Goal: Task Accomplishment & Management: Complete application form

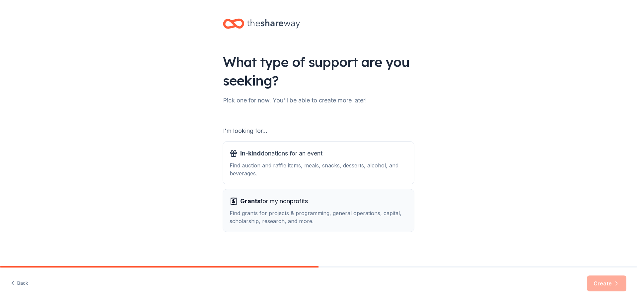
click at [301, 214] on div "Find grants for projects & programming, general operations, capital, scholarshi…" at bounding box center [318, 217] width 178 height 16
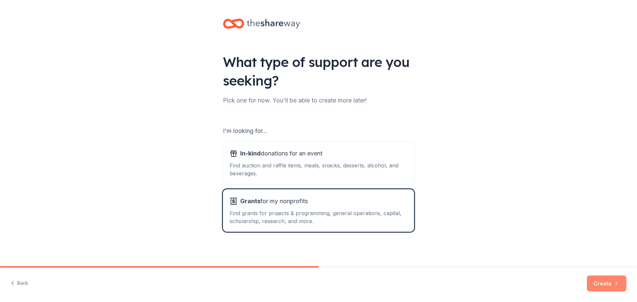
click at [606, 283] on button "Create" at bounding box center [606, 284] width 39 height 16
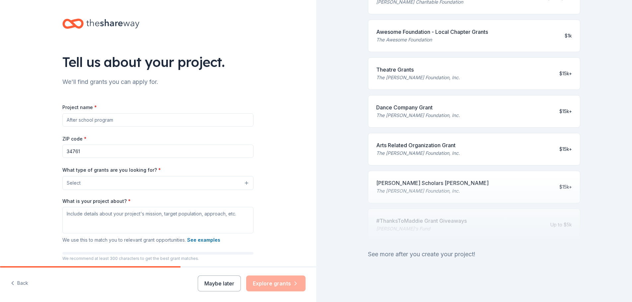
scroll to position [8, 0]
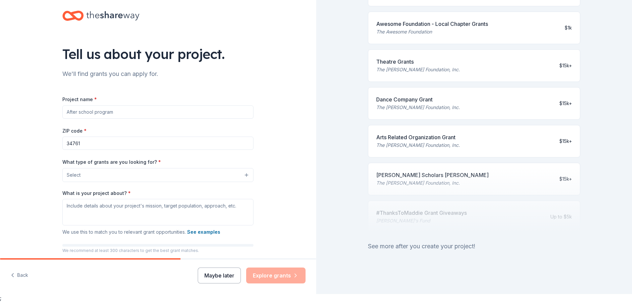
click at [216, 275] on button "Maybe later" at bounding box center [219, 276] width 43 height 16
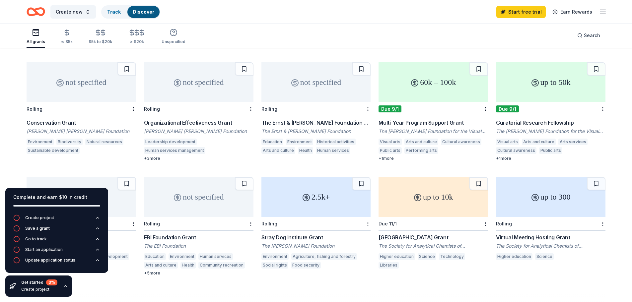
scroll to position [265, 0]
click at [582, 37] on div "Search" at bounding box center [588, 35] width 23 height 8
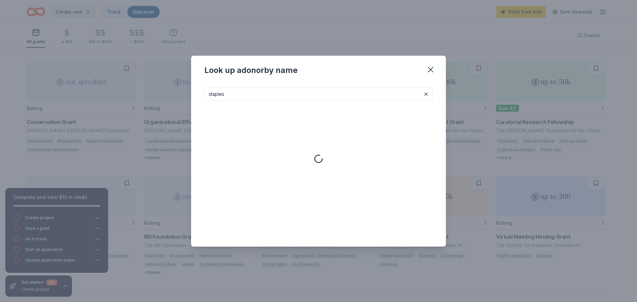
type input "staples"
click at [433, 71] on icon "button" at bounding box center [430, 69] width 9 height 9
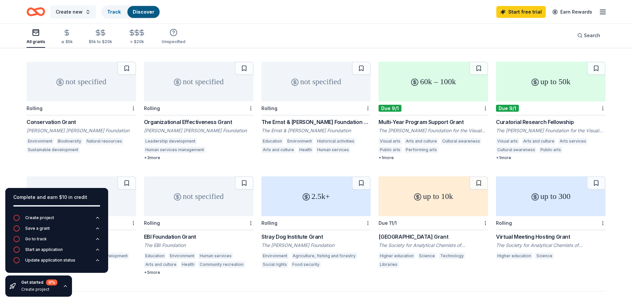
click at [69, 12] on span "Create new" at bounding box center [69, 12] width 27 height 8
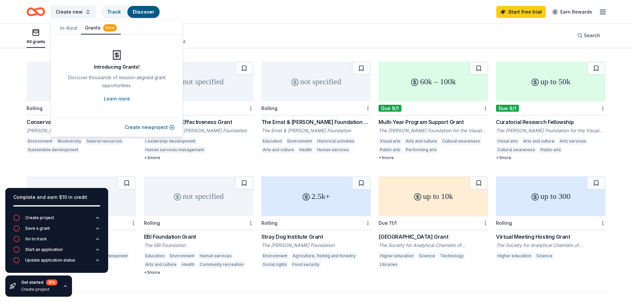
click at [68, 28] on button "In-Kind" at bounding box center [68, 28] width 25 height 12
click at [146, 130] on button "Create new event" at bounding box center [151, 127] width 47 height 8
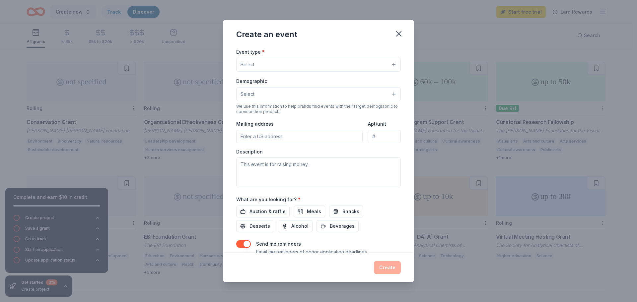
scroll to position [0, 0]
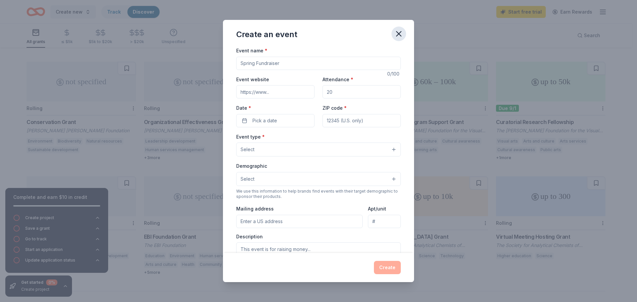
click at [401, 34] on icon "button" at bounding box center [398, 33] width 9 height 9
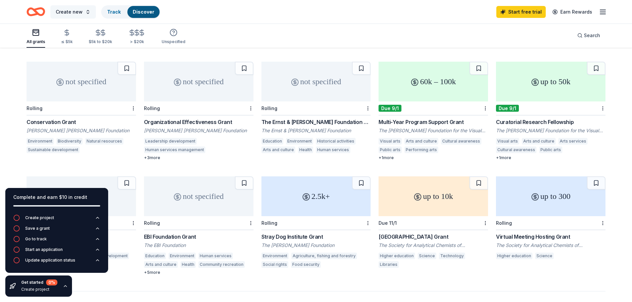
click at [75, 12] on span "Create new" at bounding box center [69, 12] width 27 height 8
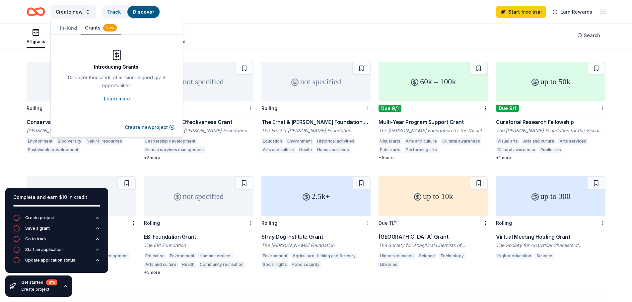
click at [95, 31] on button "Grants New" at bounding box center [101, 28] width 40 height 13
click at [149, 129] on button "Create new project" at bounding box center [150, 127] width 50 height 8
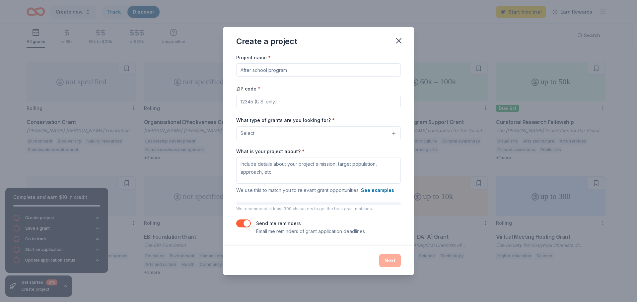
click at [298, 67] on input "Project name *" at bounding box center [318, 69] width 164 height 13
type input "P"
type input "Printer"
click at [335, 111] on div "Project name * Printer ZIP code * What type of grants are you looking for? * Se…" at bounding box center [318, 144] width 164 height 182
click at [335, 106] on input "ZIP code *" at bounding box center [318, 101] width 164 height 13
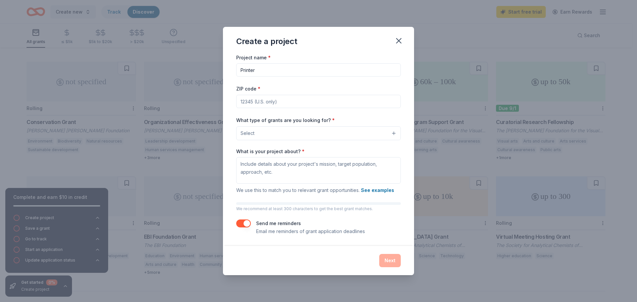
paste input "34761"
type input "34761"
click at [288, 134] on button "Select" at bounding box center [318, 133] width 164 height 14
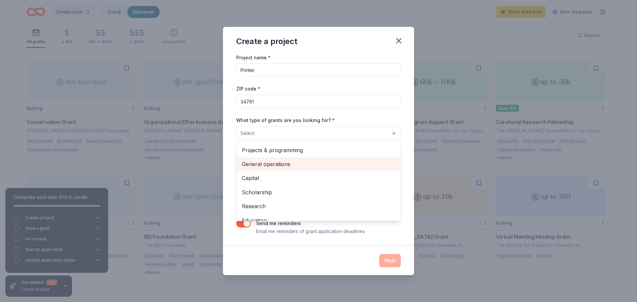
click at [277, 164] on span "General operations" at bounding box center [318, 164] width 153 height 9
click at [407, 142] on div "Project name * Printer ZIP code * 34761 What type of grants are you looking for…" at bounding box center [318, 149] width 191 height 193
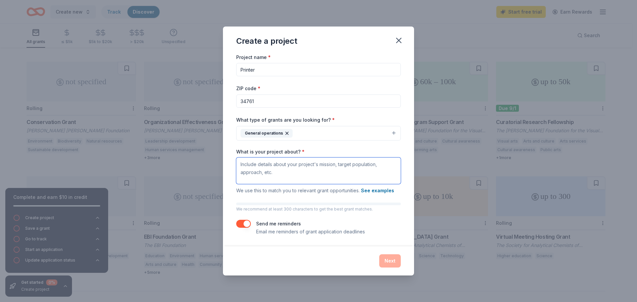
click at [333, 170] on textarea "What is your project about? *" at bounding box center [318, 170] width 164 height 27
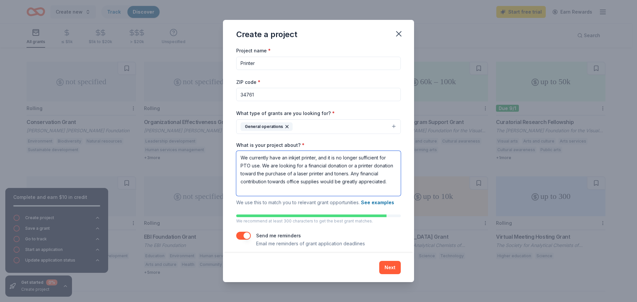
click at [260, 165] on textarea "We currently have an inkjet printer, and it is no longer sufficient for PTO use…" at bounding box center [318, 173] width 164 height 45
click at [240, 182] on textarea "We currently have an inkjet printer, and it is no longer sufficient for PTO use…" at bounding box center [318, 173] width 164 height 45
click at [332, 164] on textarea "We currently have an inkjet printer, and it is no longer sufficient for PTO use…" at bounding box center [318, 173] width 164 height 45
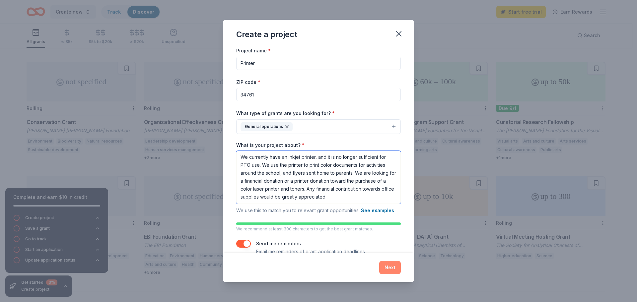
type textarea "We currently have an inkjet printer, and it is no longer sufficient for PTO use…"
click at [393, 269] on button "Next" at bounding box center [390, 267] width 22 height 13
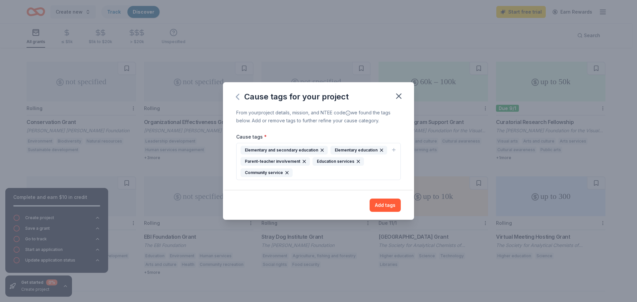
click at [238, 99] on icon "button" at bounding box center [237, 96] width 3 height 5
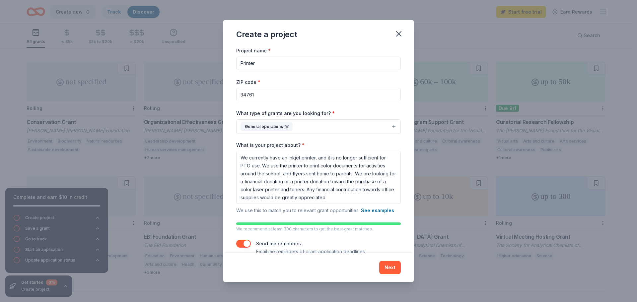
click at [261, 62] on input "Printer" at bounding box center [318, 63] width 164 height 13
type input "P"
type input "Color Laser Printer"
click at [392, 267] on button "Next" at bounding box center [390, 267] width 22 height 13
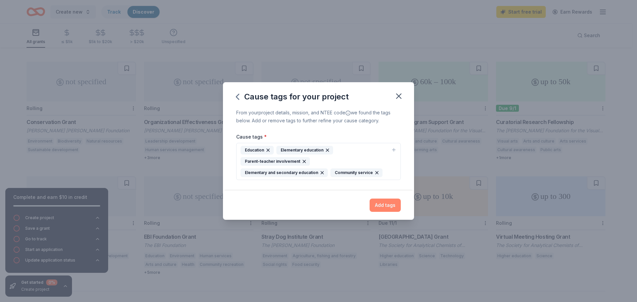
click at [388, 207] on button "Add tags" at bounding box center [384, 205] width 31 height 13
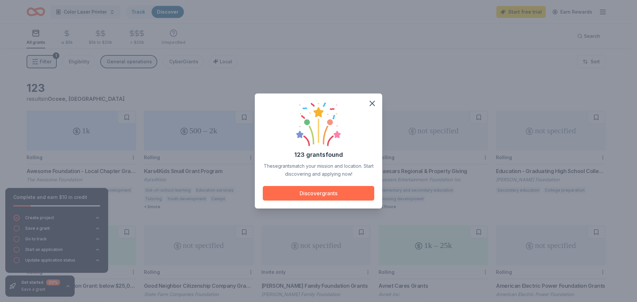
click at [326, 194] on button "Discover grants" at bounding box center [318, 193] width 111 height 15
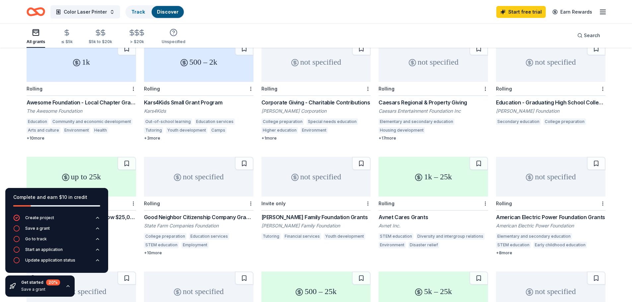
scroll to position [42, 0]
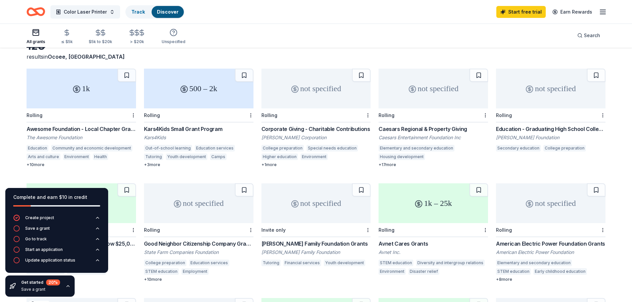
click at [90, 129] on div "Awesome Foundation - Local Chapter Grants" at bounding box center [81, 129] width 109 height 8
click at [173, 128] on div "Kars4Kids Small Grant Program" at bounding box center [198, 129] width 109 height 8
click at [326, 127] on div "Corporate Giving - Charitable Contributions" at bounding box center [315, 129] width 109 height 8
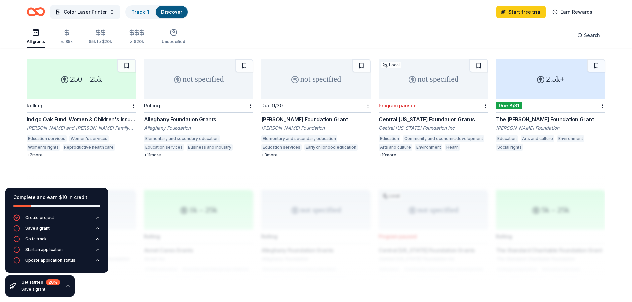
scroll to position [407, 0]
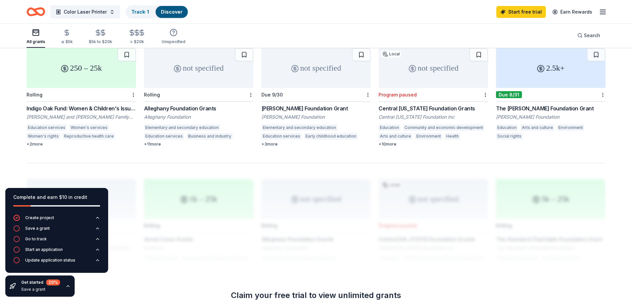
click at [187, 108] on div "Alleghany Foundation Grants" at bounding box center [198, 108] width 109 height 8
click at [280, 105] on div "Dirk Nowitzki Foundation Grant" at bounding box center [315, 108] width 109 height 8
click at [508, 107] on div "The Nora Roberts Foundation Grant" at bounding box center [550, 108] width 109 height 8
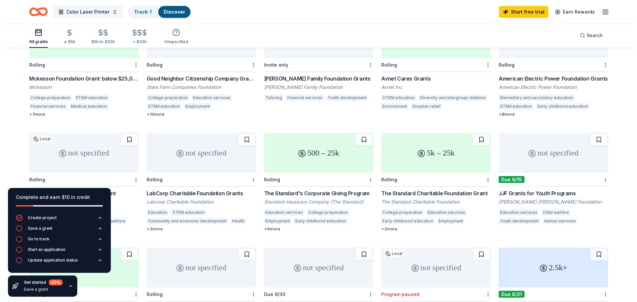
scroll to position [108, 0]
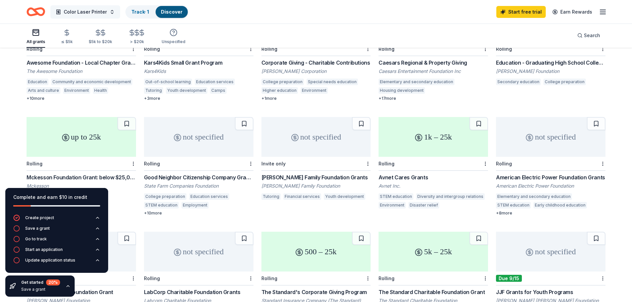
click at [78, 8] on span "Color Laser Printer" at bounding box center [85, 12] width 43 height 8
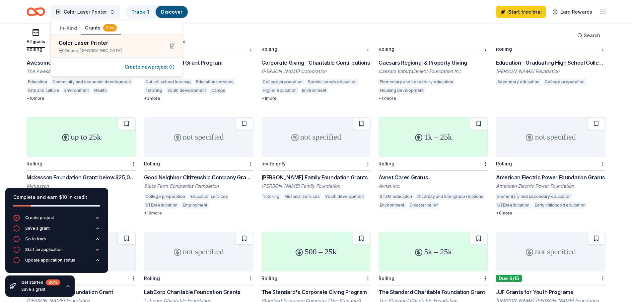
click at [133, 65] on button "Create new project" at bounding box center [150, 67] width 50 height 8
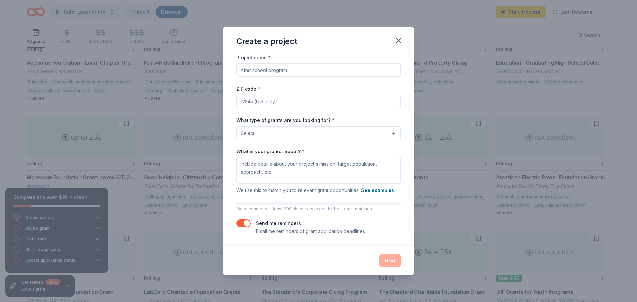
click at [250, 67] on input "Project name *" at bounding box center [318, 69] width 164 height 13
type input "ESE (Special Needs) Student Support"
paste input "34761"
type input "34761"
click at [292, 131] on button "Select" at bounding box center [318, 133] width 164 height 14
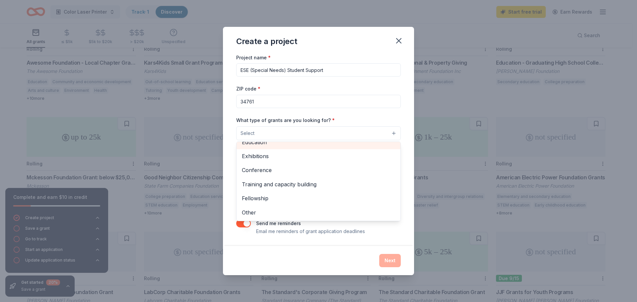
scroll to position [45, 0]
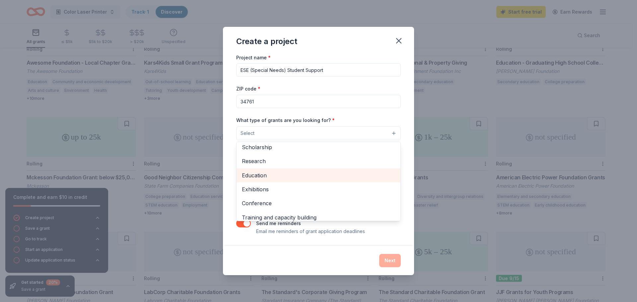
click at [270, 179] on span "Education" at bounding box center [318, 175] width 153 height 9
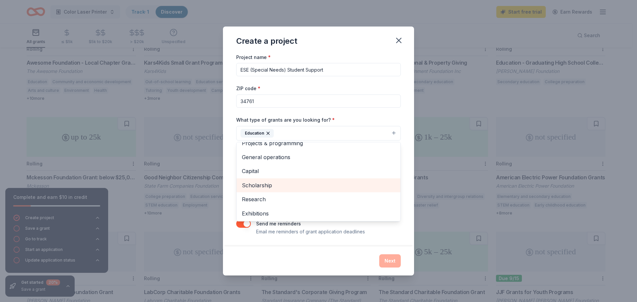
scroll to position [0, 0]
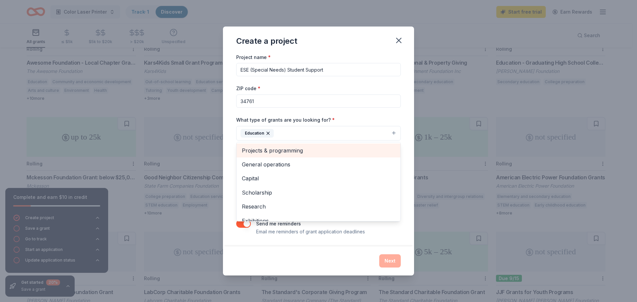
click at [273, 154] on span "Projects & programming" at bounding box center [318, 150] width 153 height 9
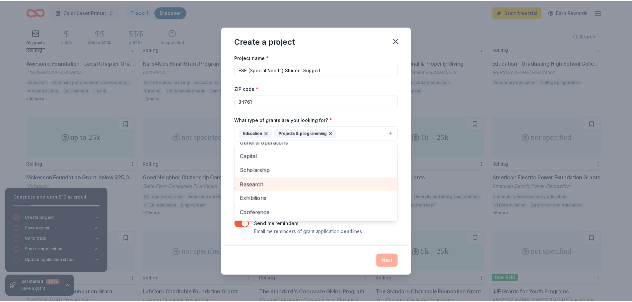
scroll to position [33, 0]
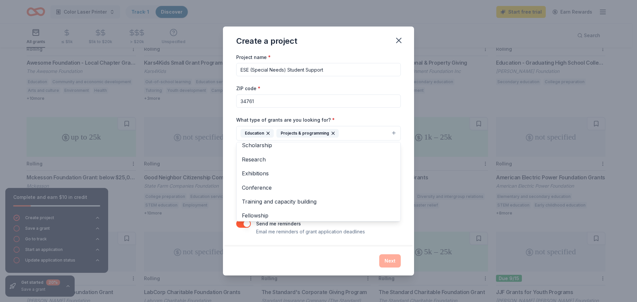
click at [281, 258] on div "Create a project Project name * ESE (Special Needs) Student Support ZIP code * …" at bounding box center [318, 151] width 191 height 249
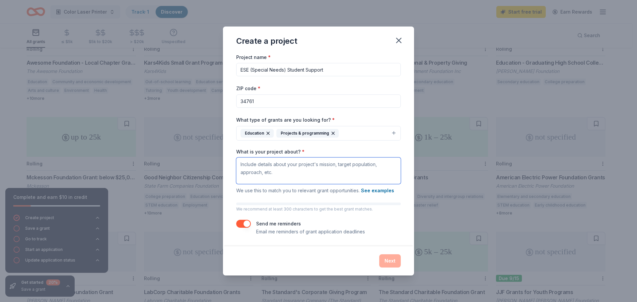
click at [294, 176] on textarea "What is your project about? *" at bounding box center [318, 170] width 164 height 27
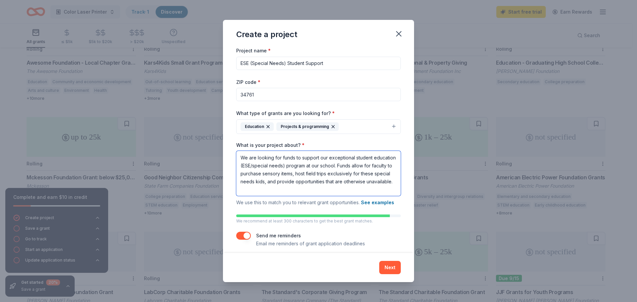
click at [346, 181] on textarea "We are looking for funds to support our exceptional student education (ESE/spec…" at bounding box center [318, 173] width 164 height 45
click at [343, 181] on textarea "We are looking for funds to support our exceptional student education (ESE/spec…" at bounding box center [318, 173] width 164 height 45
click at [281, 188] on textarea "We are looking for funds to support our exceptional student education (ESE/spec…" at bounding box center [318, 173] width 164 height 45
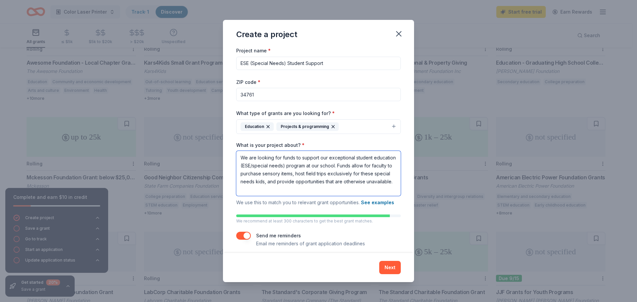
click at [281, 188] on textarea "We are looking for funds to support our exceptional student education (ESE/spec…" at bounding box center [318, 173] width 164 height 45
click at [291, 190] on textarea "We are looking for funds to support our exceptional student education (ESE/spec…" at bounding box center [318, 173] width 164 height 45
type textarea "We are looking for funds to support our exceptional student education (ESE/spec…"
click at [387, 266] on button "Next" at bounding box center [390, 267] width 22 height 13
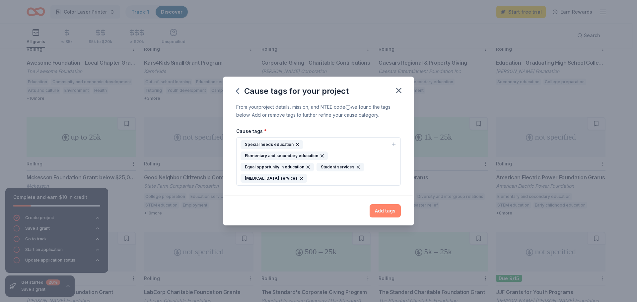
click at [388, 210] on button "Add tags" at bounding box center [384, 210] width 31 height 13
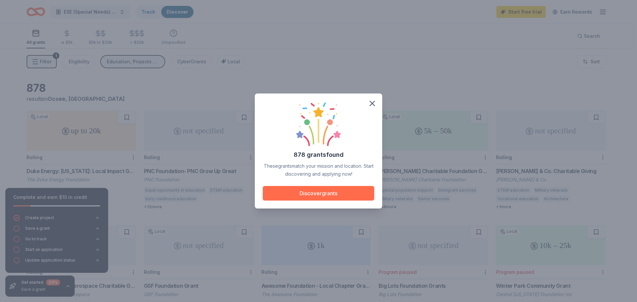
click at [345, 193] on button "Discover grants" at bounding box center [318, 193] width 111 height 15
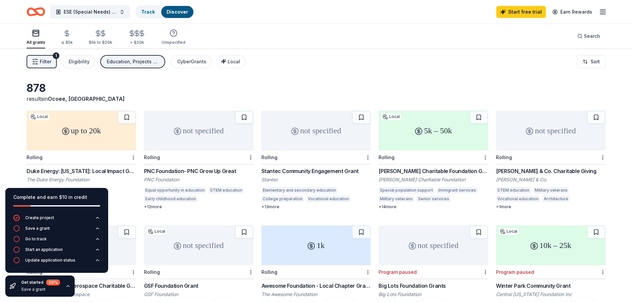
click at [178, 140] on div "not specified" at bounding box center [198, 131] width 109 height 40
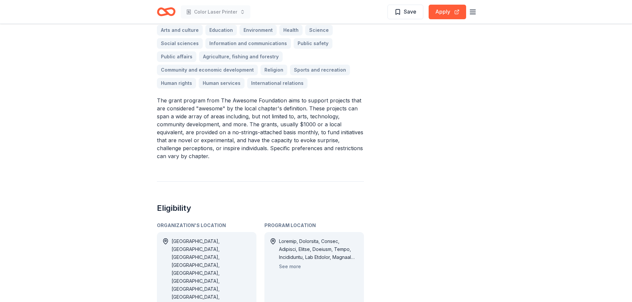
scroll to position [232, 0]
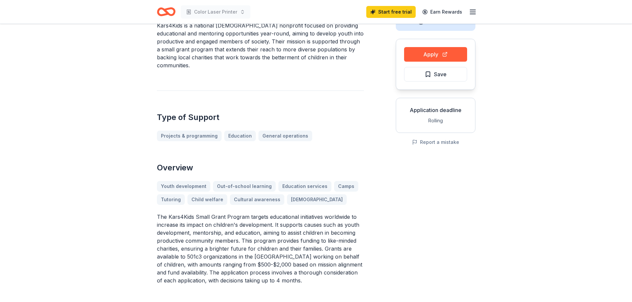
scroll to position [66, 0]
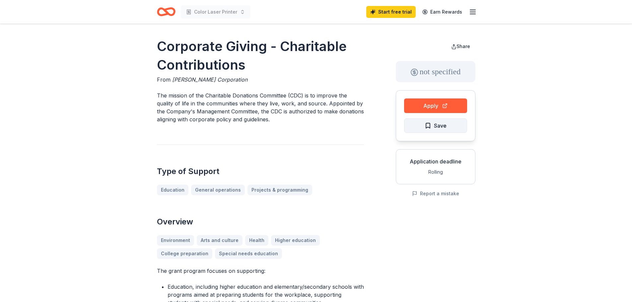
click at [419, 123] on button "Save" at bounding box center [435, 125] width 63 height 15
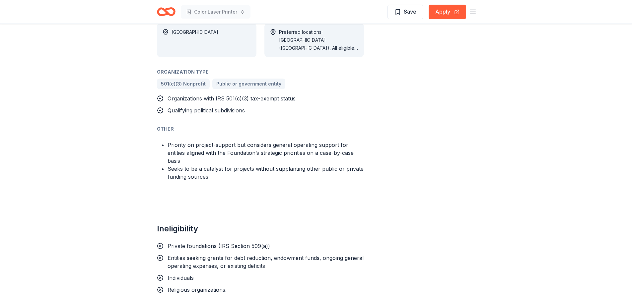
scroll to position [497, 0]
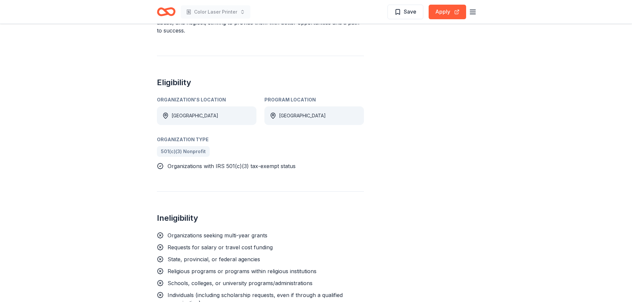
scroll to position [298, 0]
